Goal: Task Accomplishment & Management: Use online tool/utility

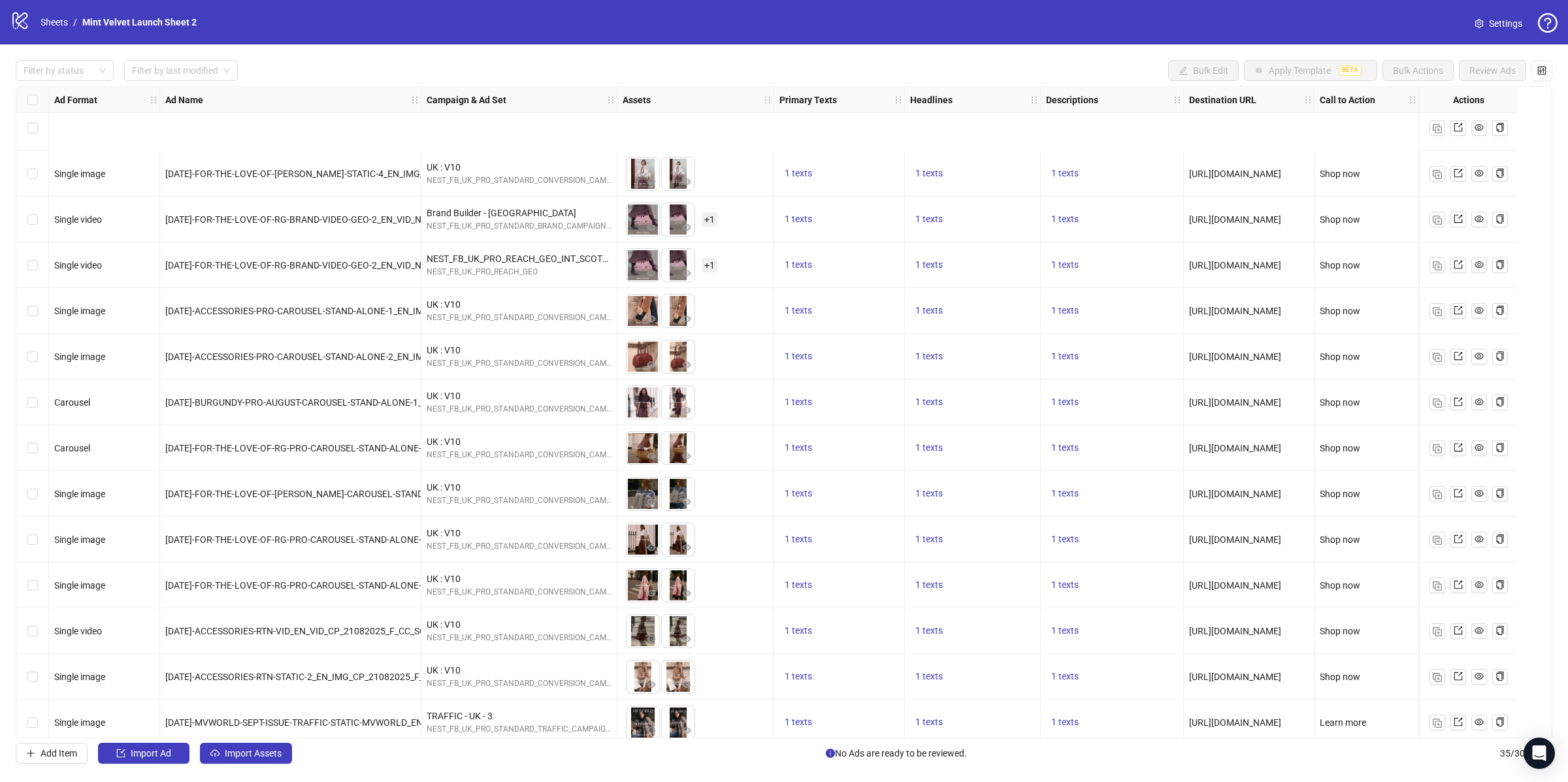
scroll to position [981, 0]
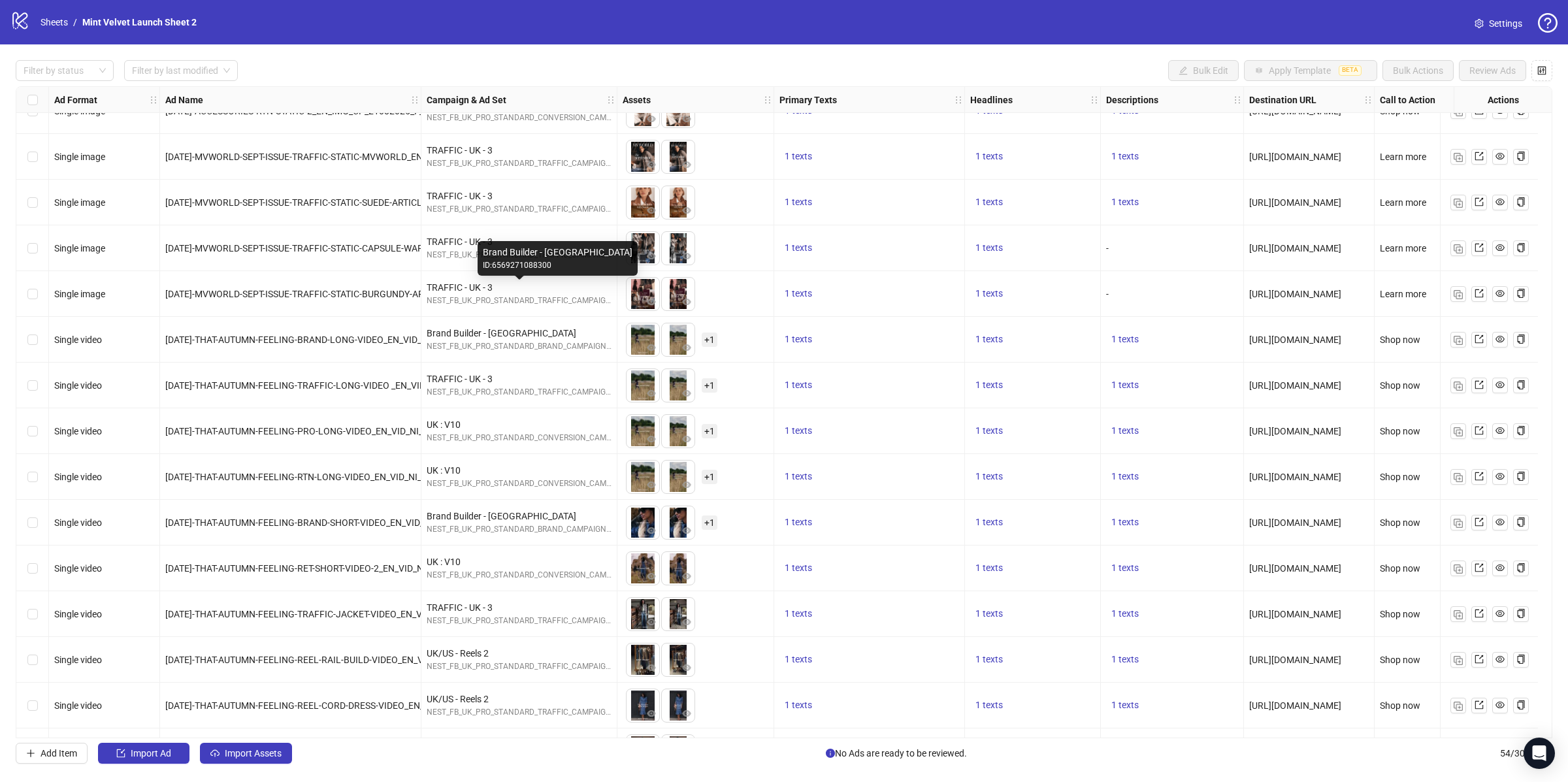
scroll to position [1490, 0]
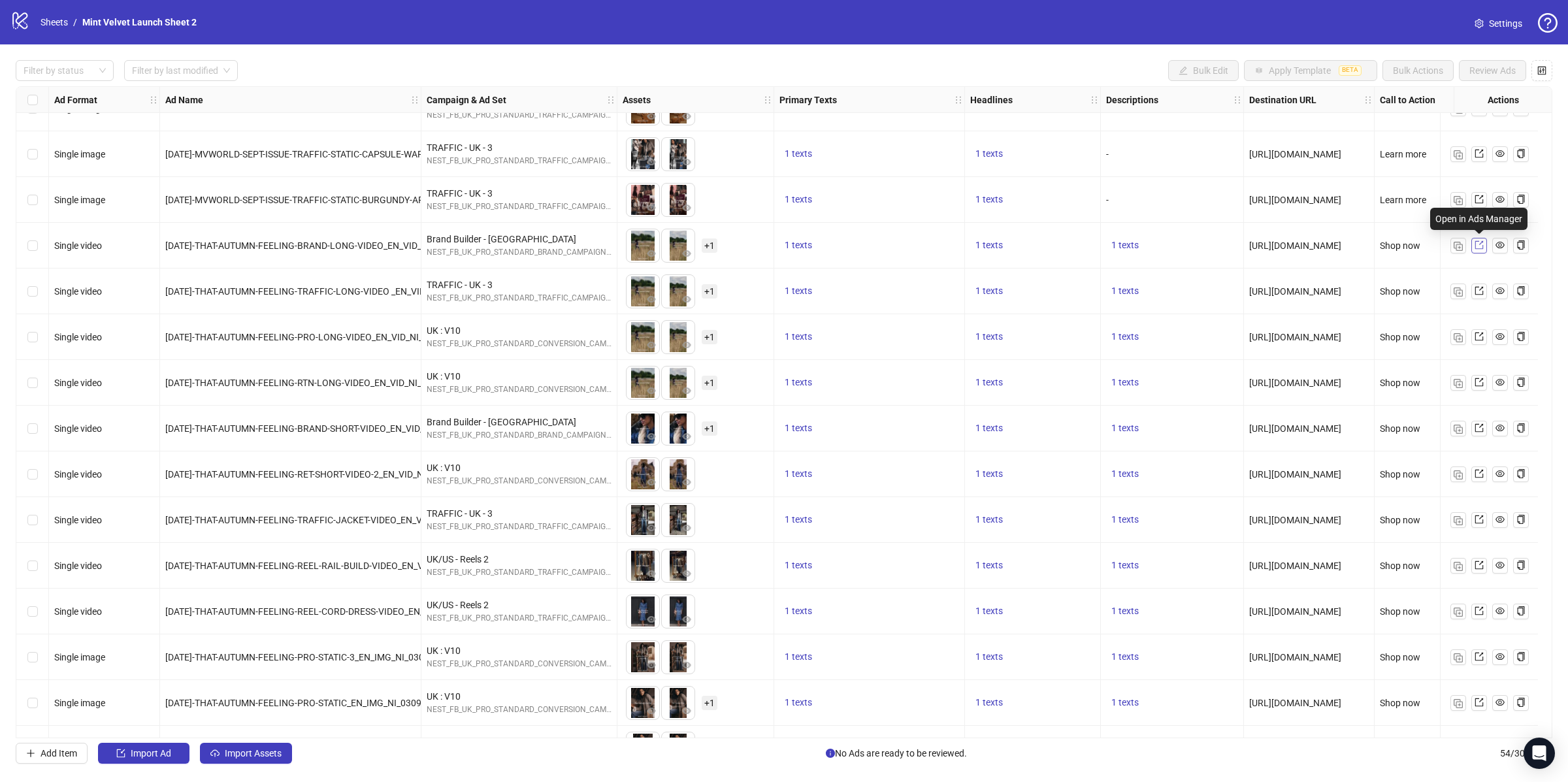
click at [1481, 245] on icon "export" at bounding box center [1479, 244] width 9 height 9
click at [1503, 243] on icon "eye" at bounding box center [1500, 244] width 9 height 9
click at [1480, 285] on span at bounding box center [1479, 291] width 9 height 15
click at [1484, 337] on link at bounding box center [1479, 337] width 15 height 15
click at [1478, 384] on icon "export" at bounding box center [1479, 382] width 9 height 9
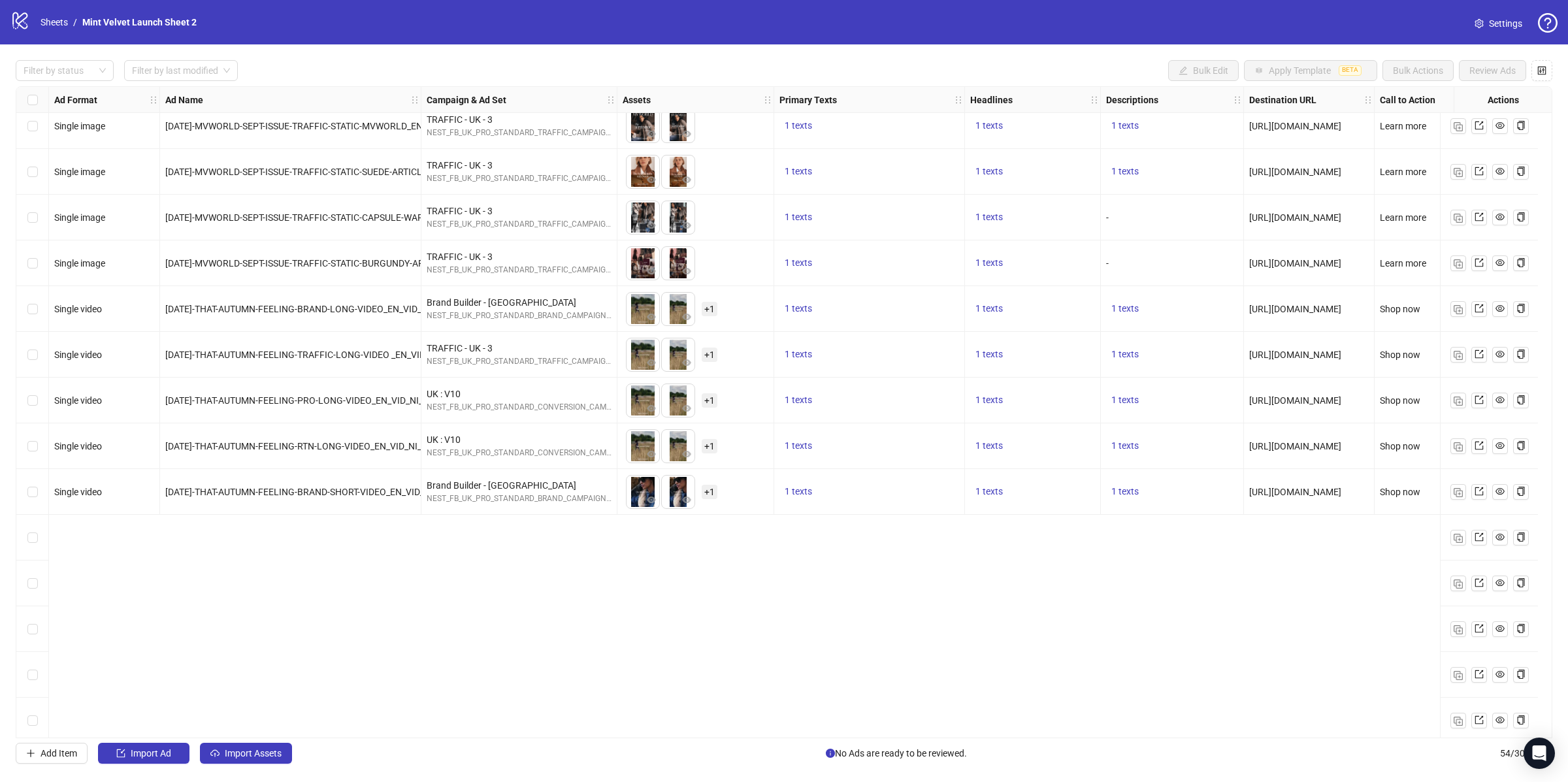
scroll to position [1136, 0]
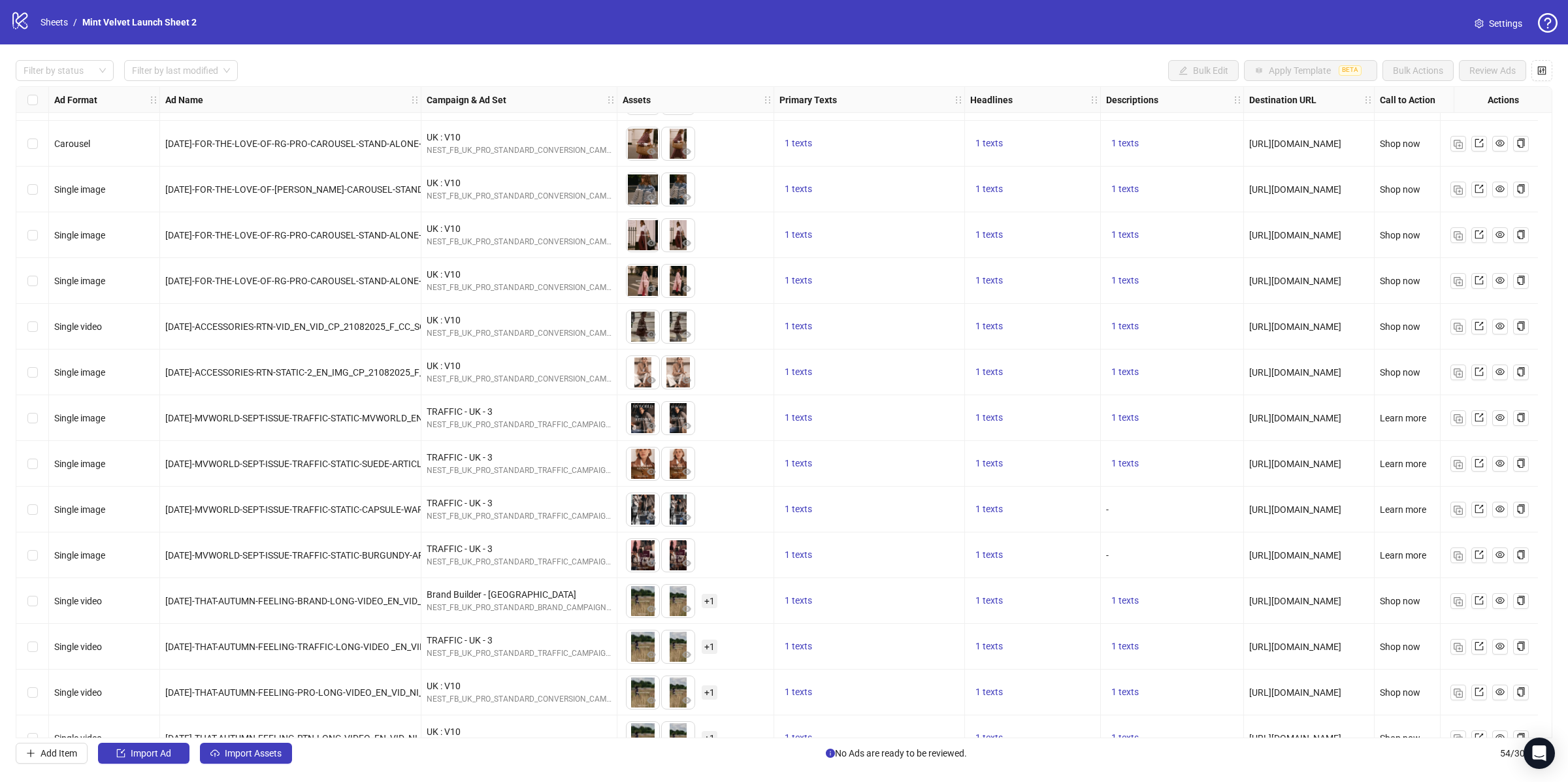
click at [1340, 190] on span "[URL][DOMAIN_NAME]" at bounding box center [1296, 189] width 92 height 11
click at [1320, 193] on span "[URL][DOMAIN_NAME]" at bounding box center [1296, 189] width 92 height 11
copy span "[URL][DOMAIN_NAME]"
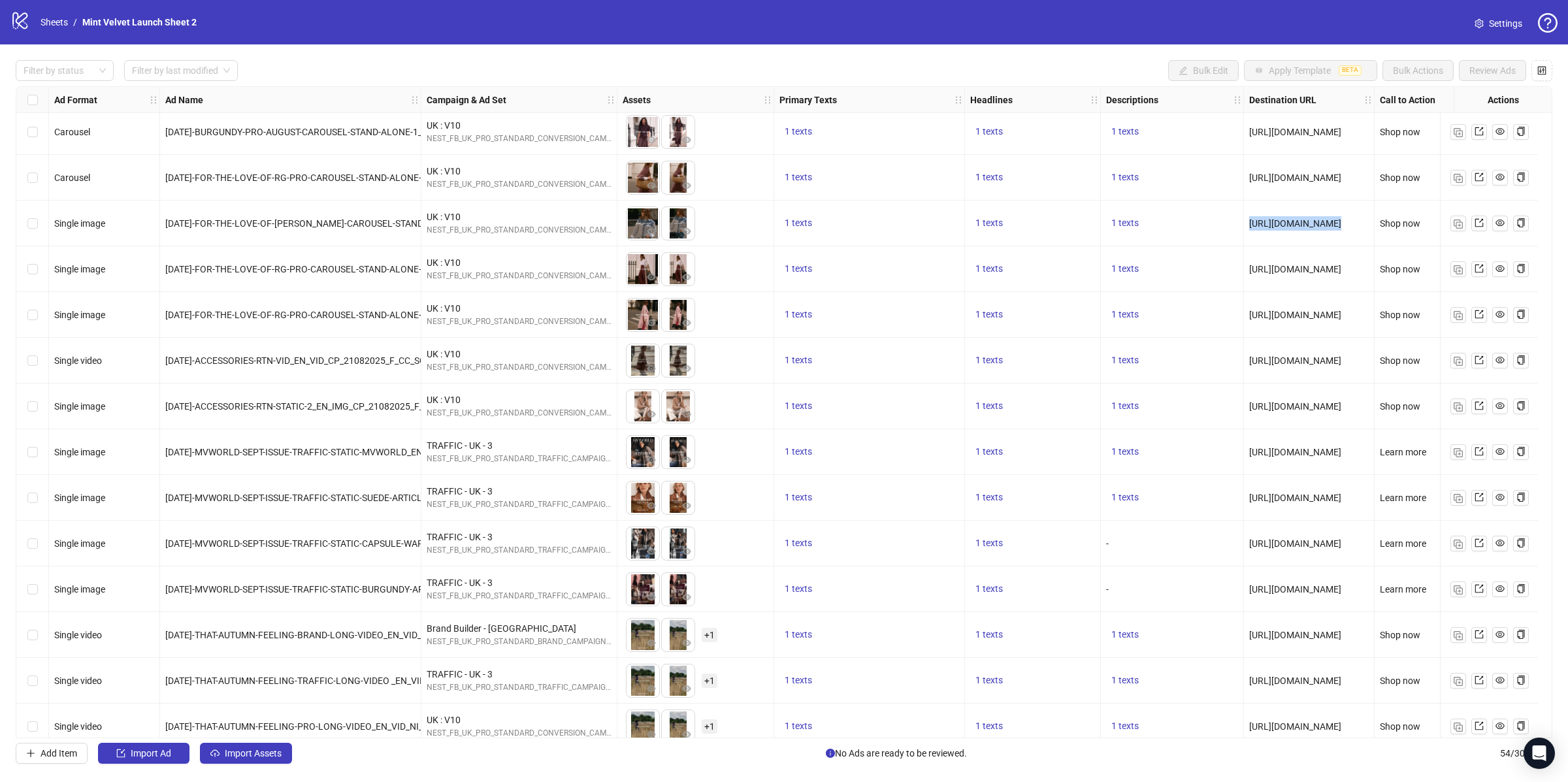
scroll to position [1098, 0]
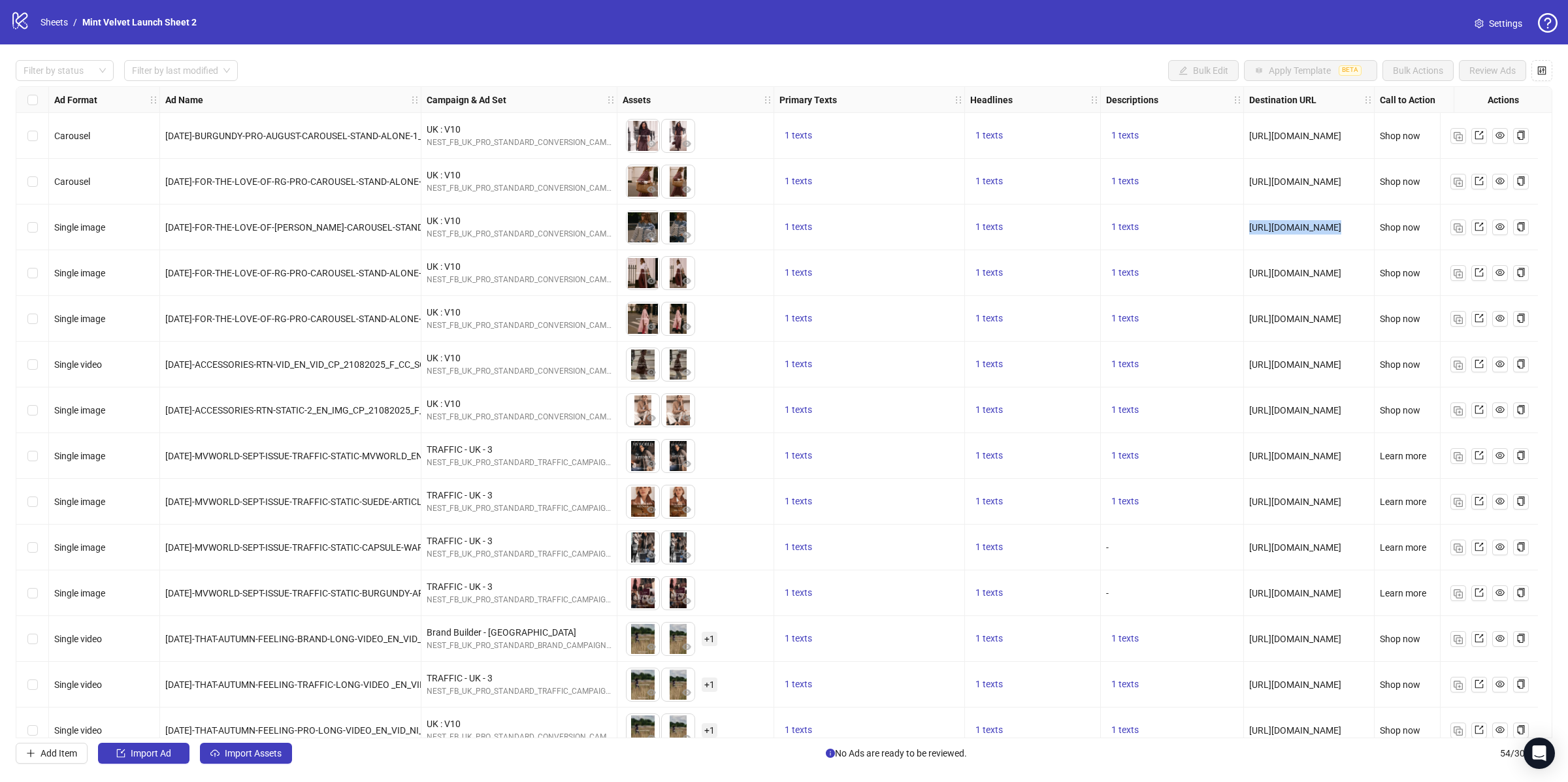
click at [1293, 228] on span "[URL][DOMAIN_NAME]" at bounding box center [1296, 227] width 92 height 11
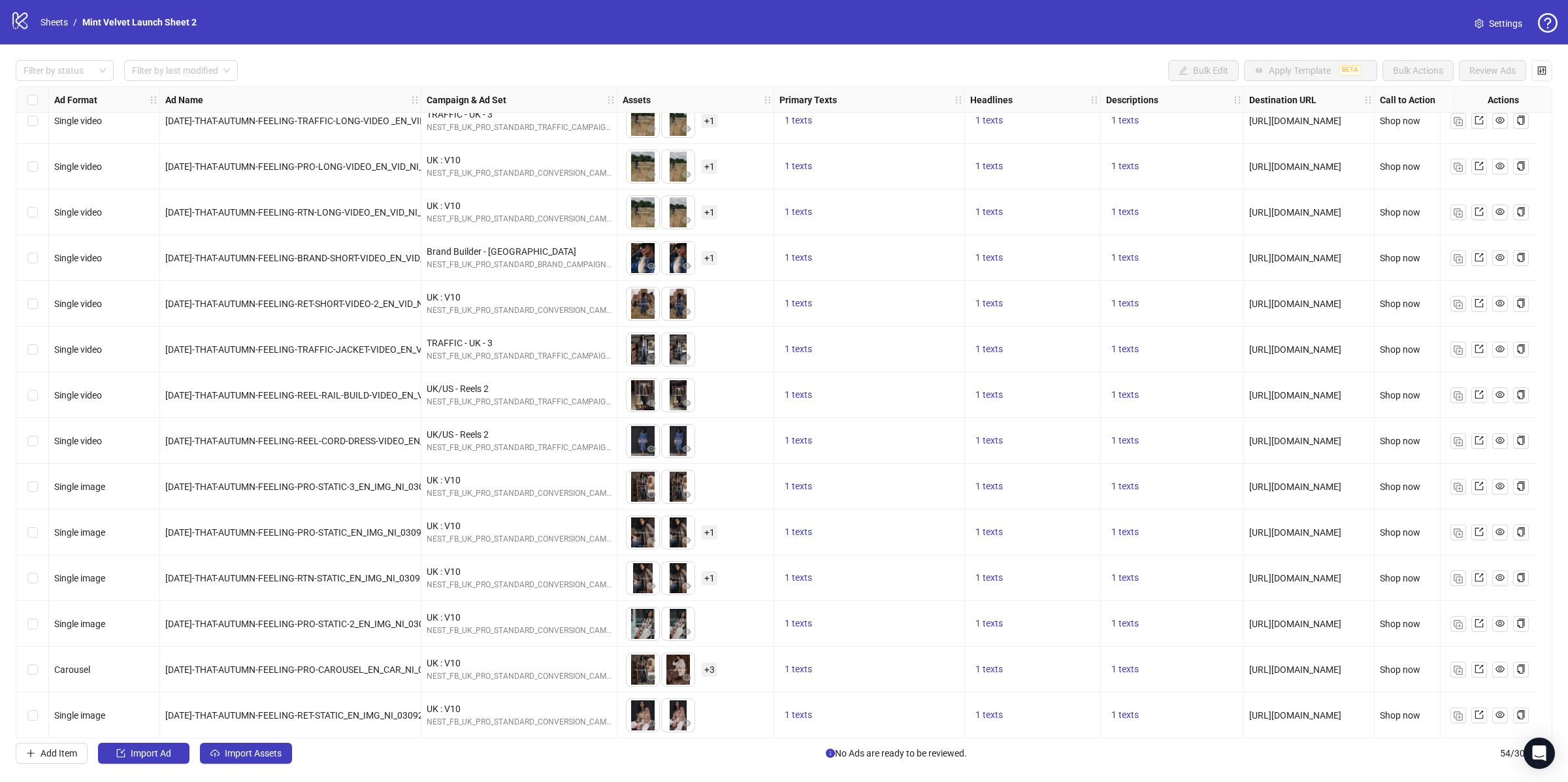
scroll to position [1659, 0]
click at [1483, 258] on icon "export" at bounding box center [1479, 259] width 9 height 9
click at [1477, 309] on icon "export" at bounding box center [1479, 305] width 9 height 9
click at [1480, 350] on icon "export" at bounding box center [1479, 351] width 8 height 8
click at [1477, 391] on span at bounding box center [1479, 397] width 9 height 15
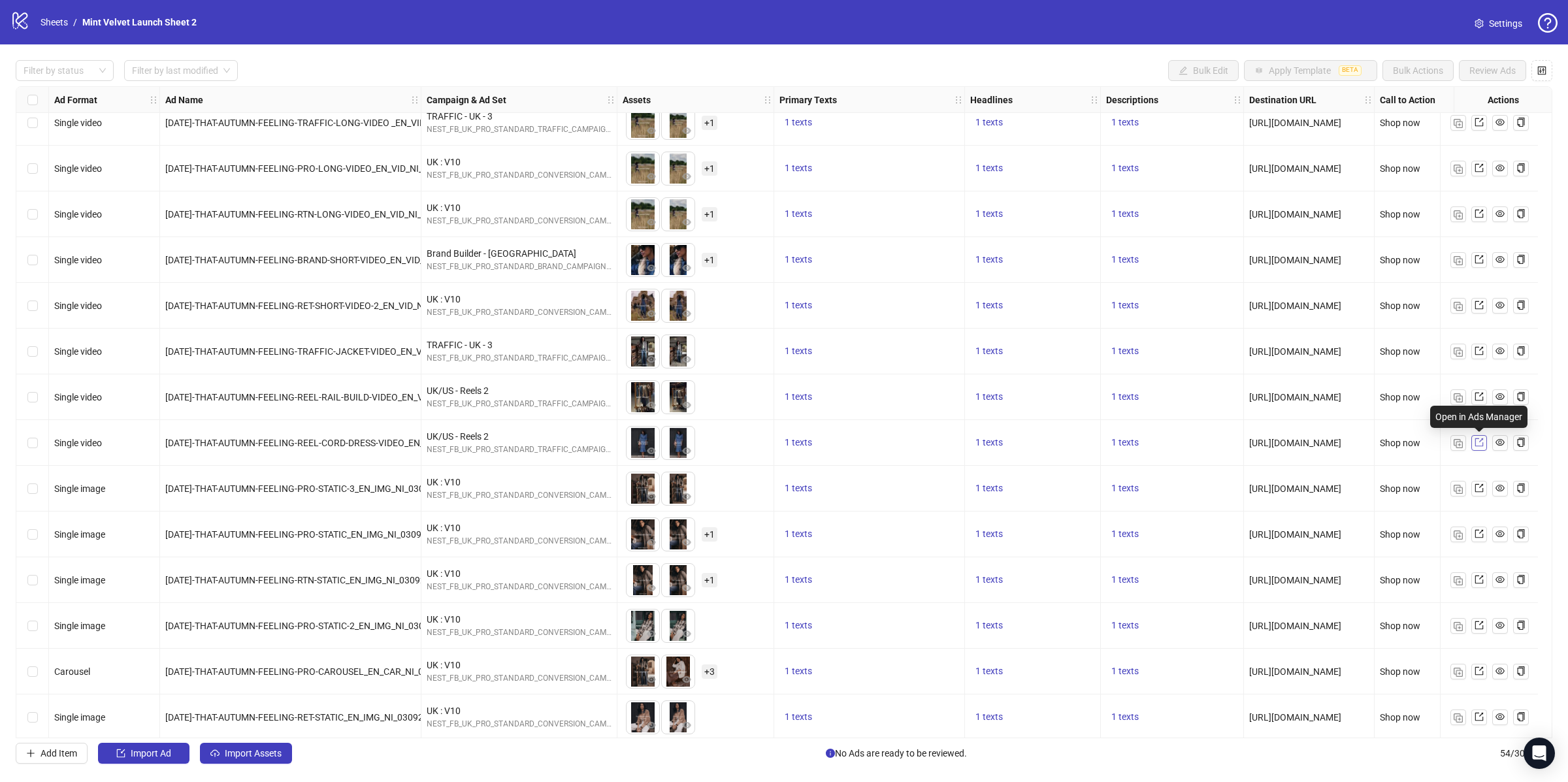
click at [1481, 438] on icon "export" at bounding box center [1479, 442] width 9 height 9
click at [1483, 486] on link at bounding box center [1479, 489] width 15 height 15
click at [1480, 535] on icon "export" at bounding box center [1479, 533] width 9 height 9
click at [1480, 580] on icon "export" at bounding box center [1479, 579] width 9 height 9
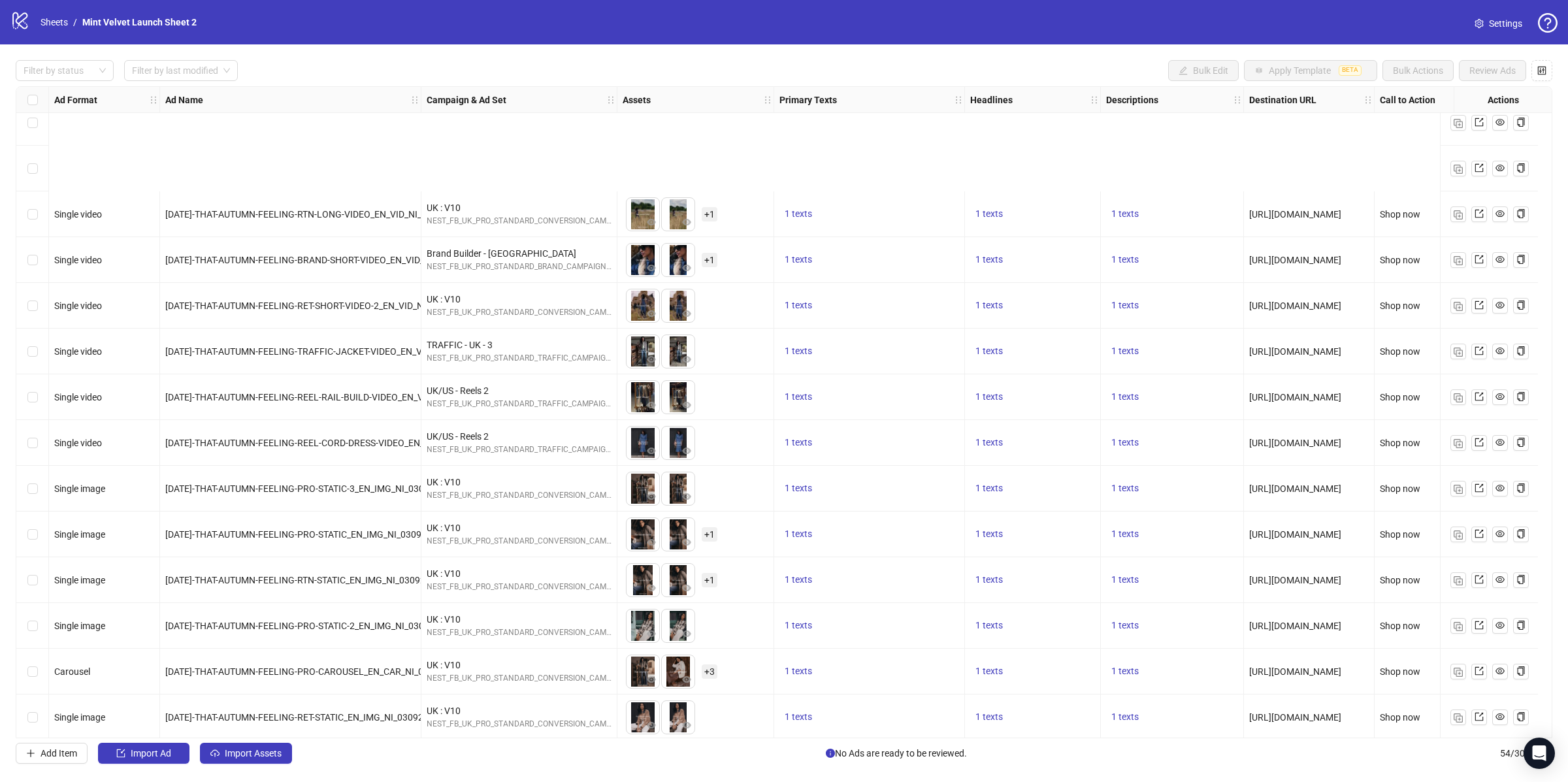
scroll to position [1850, 0]
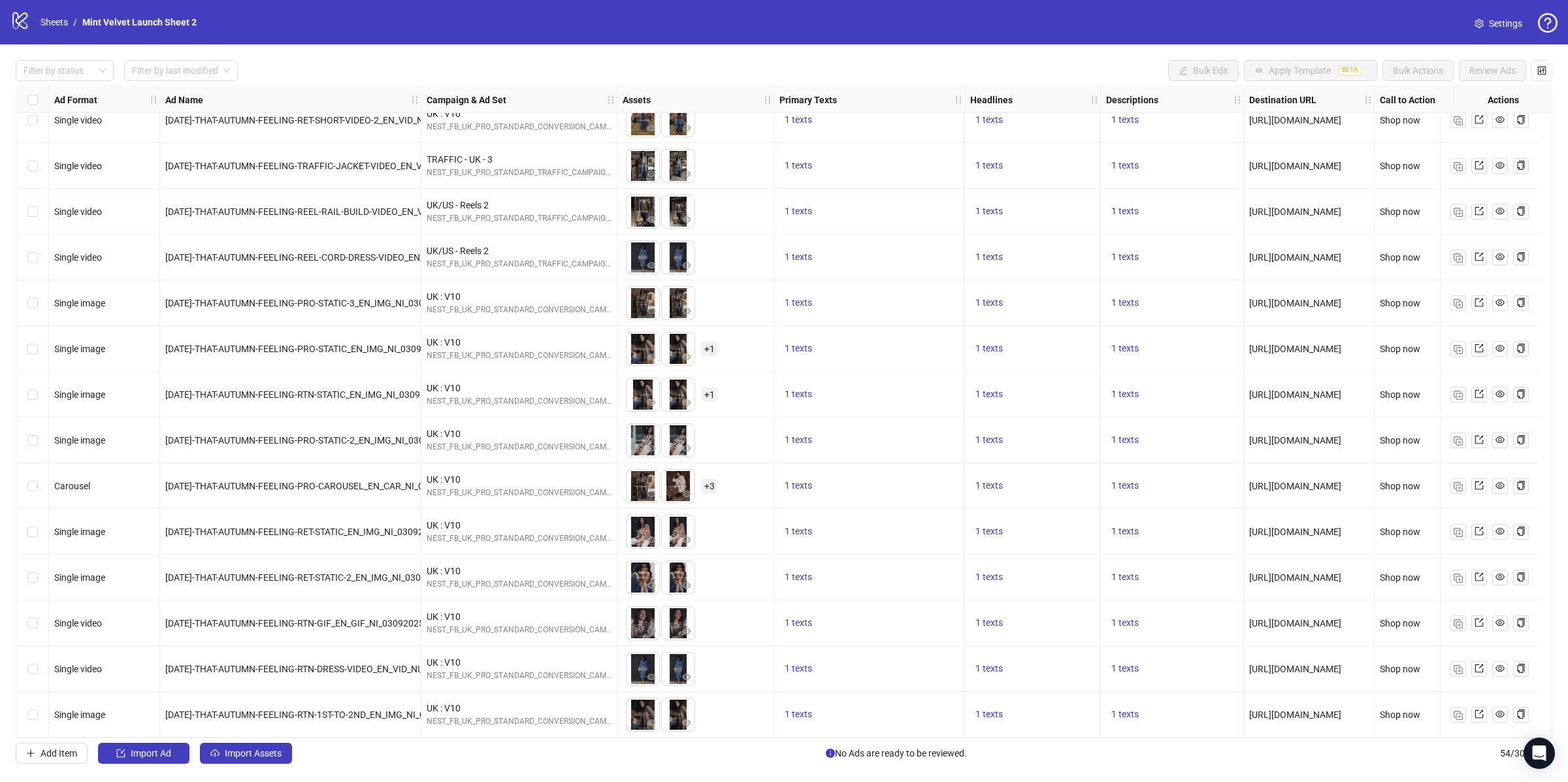
click at [1488, 433] on div at bounding box center [1490, 440] width 78 height 15
click at [1478, 435] on icon "export" at bounding box center [1479, 439] width 9 height 9
click at [1484, 482] on link at bounding box center [1479, 486] width 15 height 15
click at [1473, 525] on link at bounding box center [1479, 531] width 15 height 15
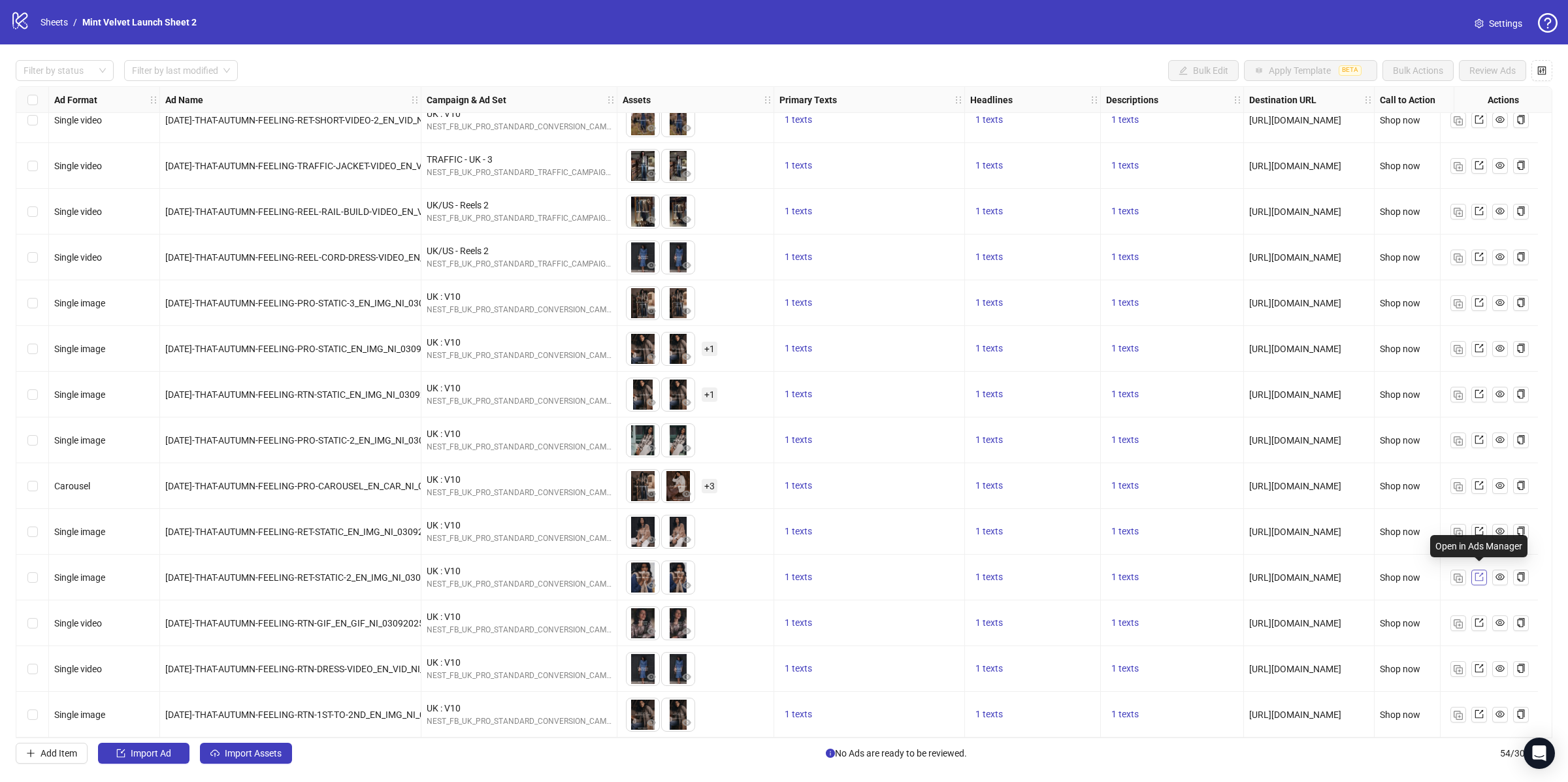
click at [1478, 575] on icon "export" at bounding box center [1479, 576] width 9 height 9
click at [1484, 617] on link at bounding box center [1479, 623] width 15 height 15
click at [1479, 664] on icon "export" at bounding box center [1479, 668] width 9 height 9
click at [1483, 713] on icon "export" at bounding box center [1479, 714] width 8 height 8
